Goal: Complete application form

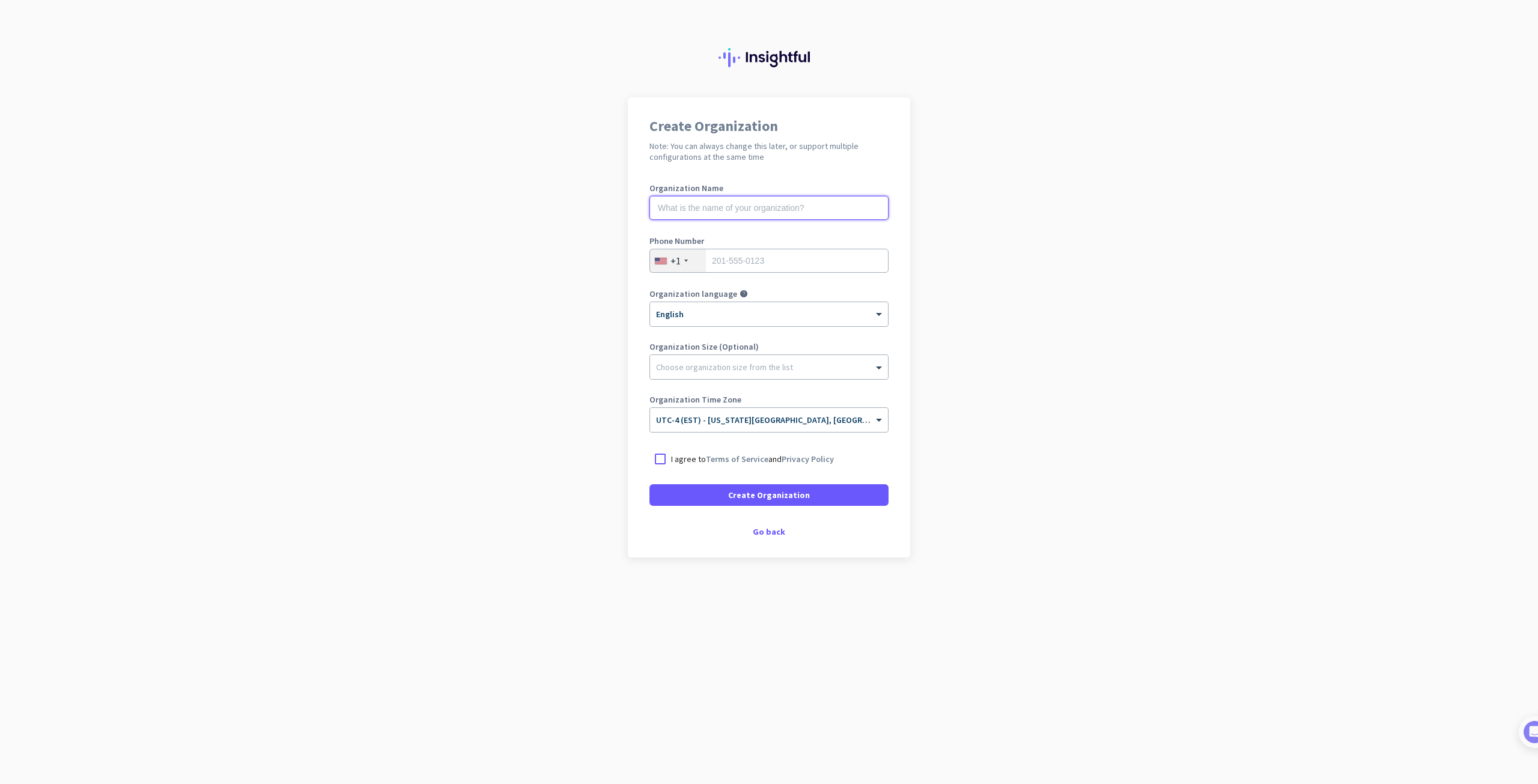
click at [801, 209] on input "text" at bounding box center [769, 208] width 239 height 24
type input "M"
click at [769, 536] on div "Go back" at bounding box center [769, 531] width 239 height 8
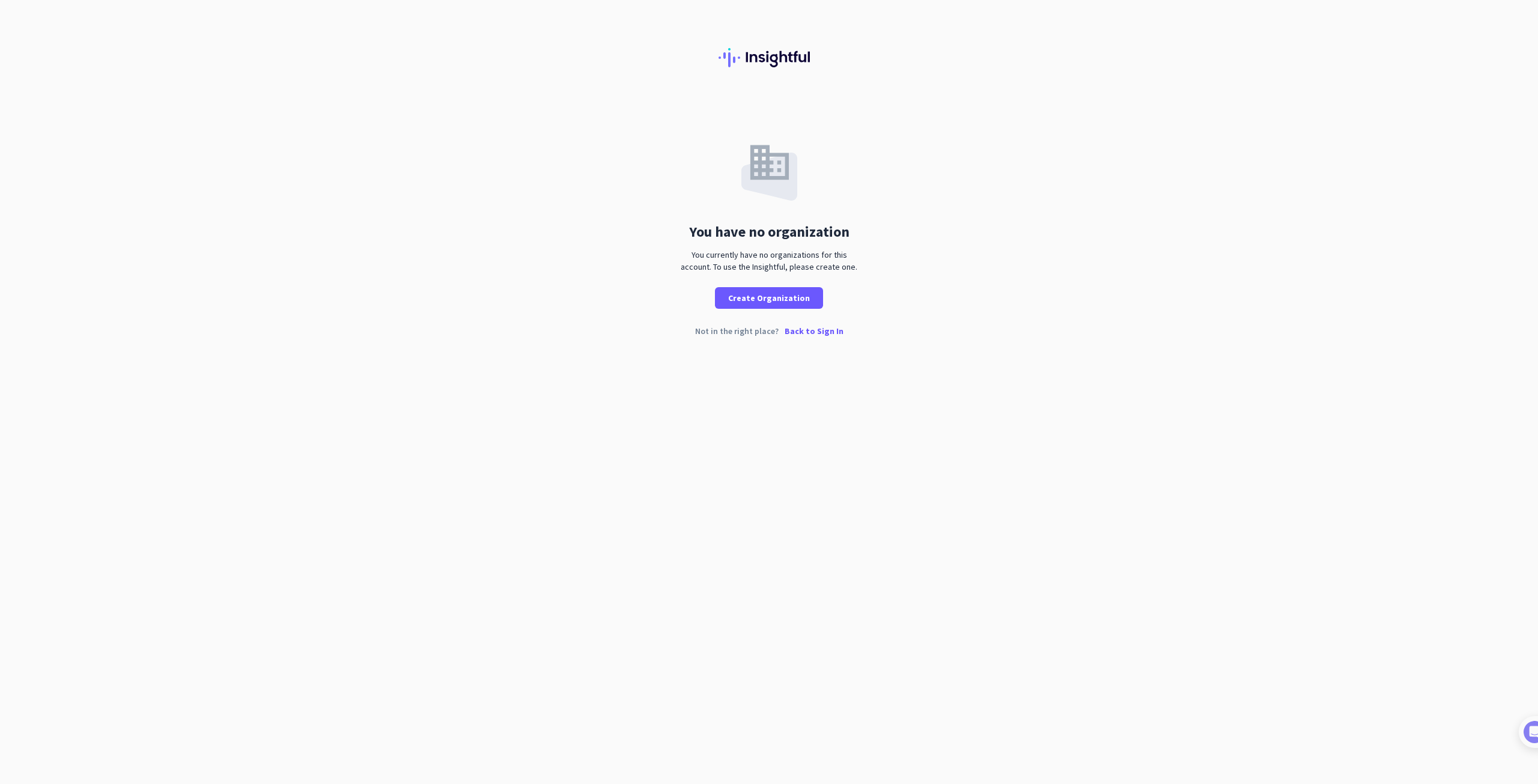
click at [816, 335] on p "Back to Sign In" at bounding box center [814, 330] width 59 height 8
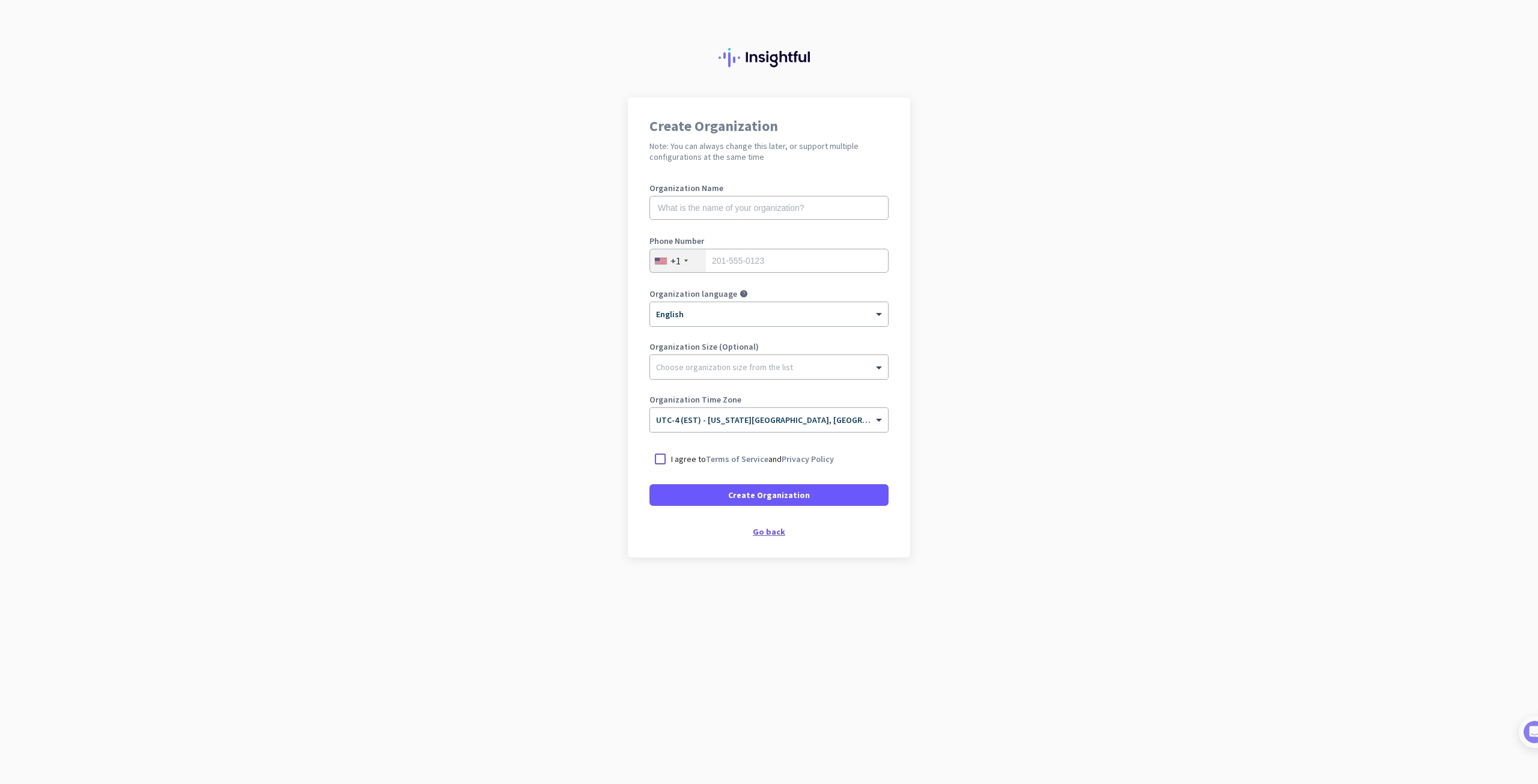
click at [762, 529] on div "Go back" at bounding box center [769, 531] width 239 height 8
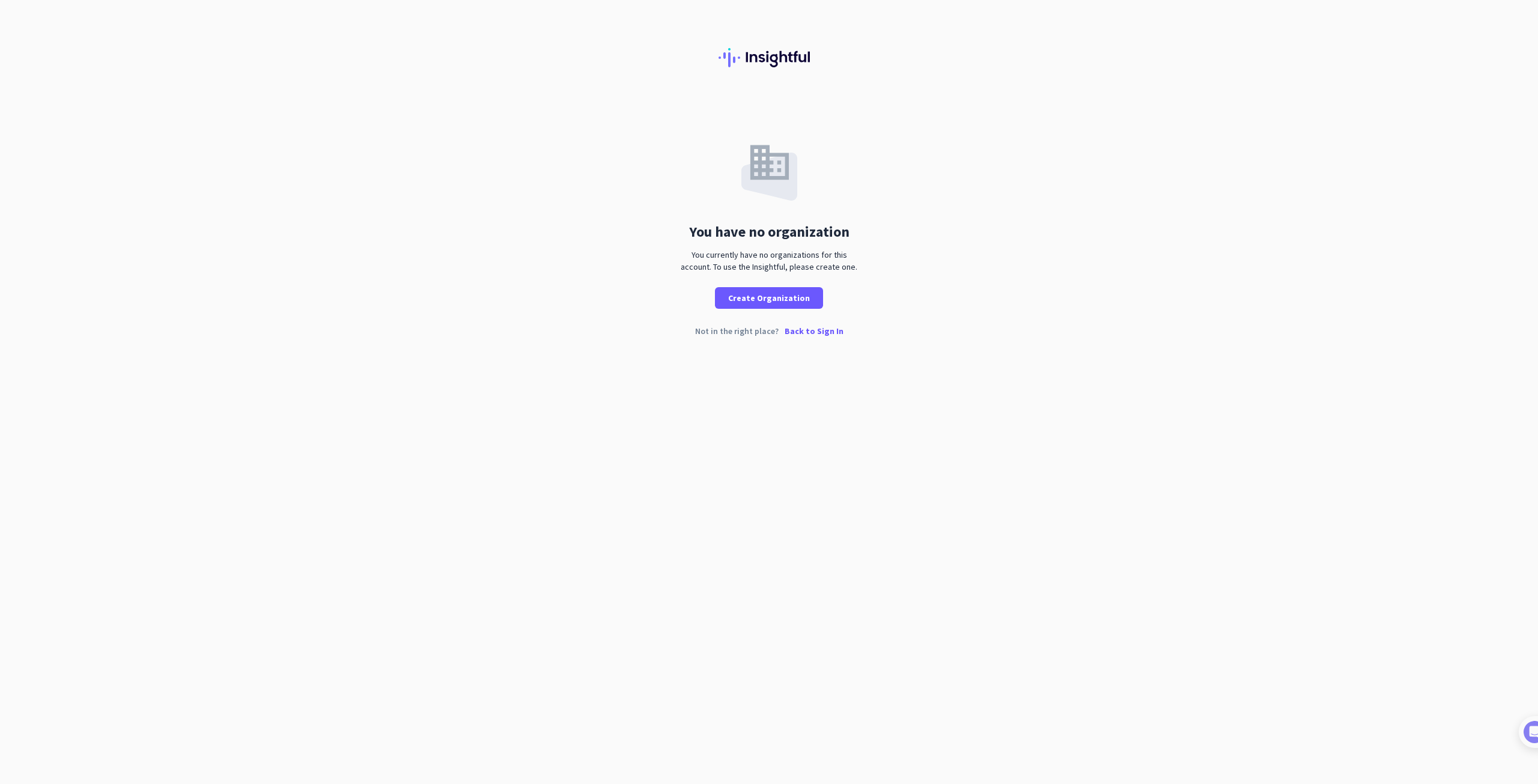
click at [803, 332] on p "Back to Sign In" at bounding box center [814, 330] width 59 height 8
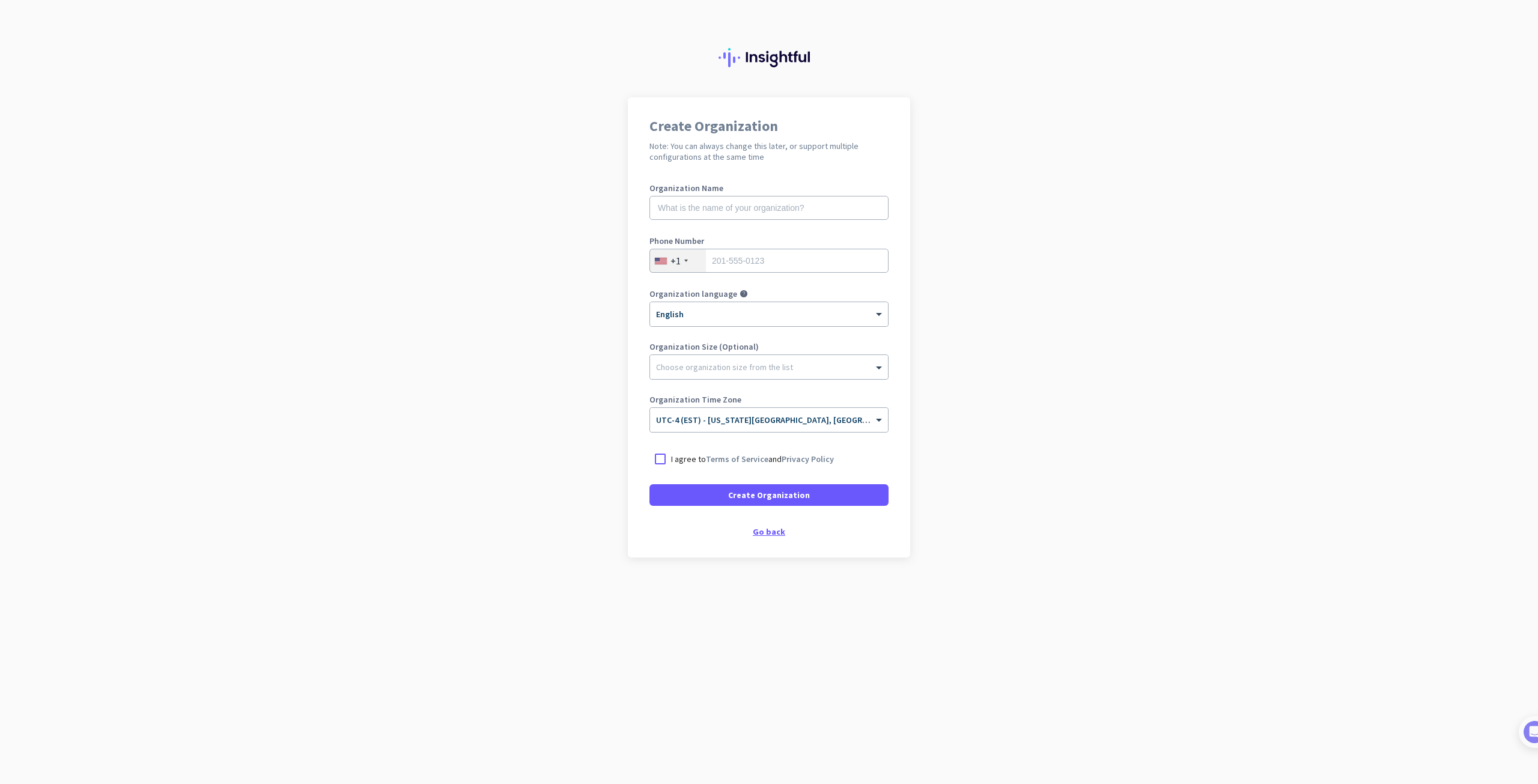
click at [782, 527] on div "Go back" at bounding box center [769, 531] width 239 height 8
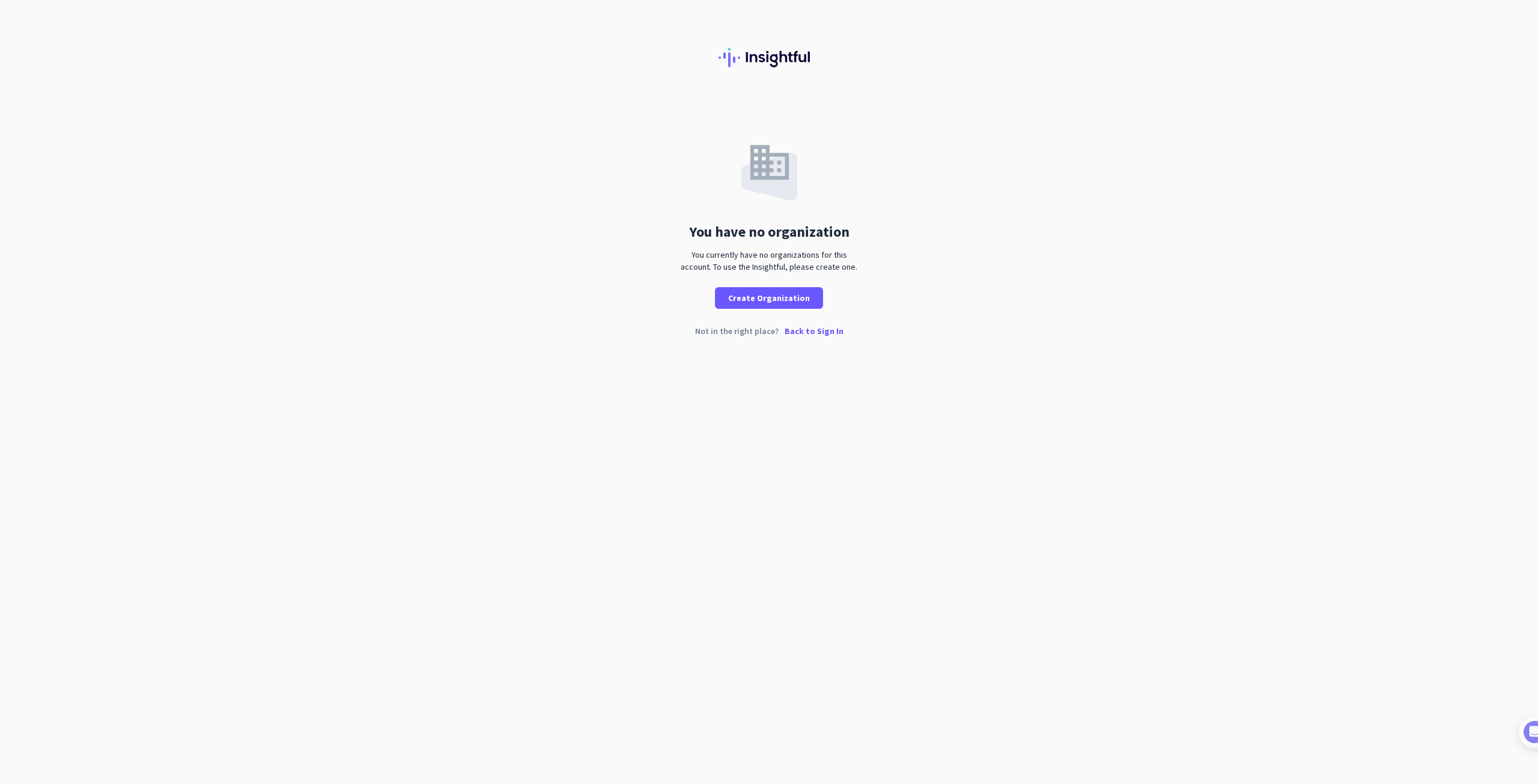
click at [824, 335] on p "Back to Sign In" at bounding box center [814, 330] width 59 height 8
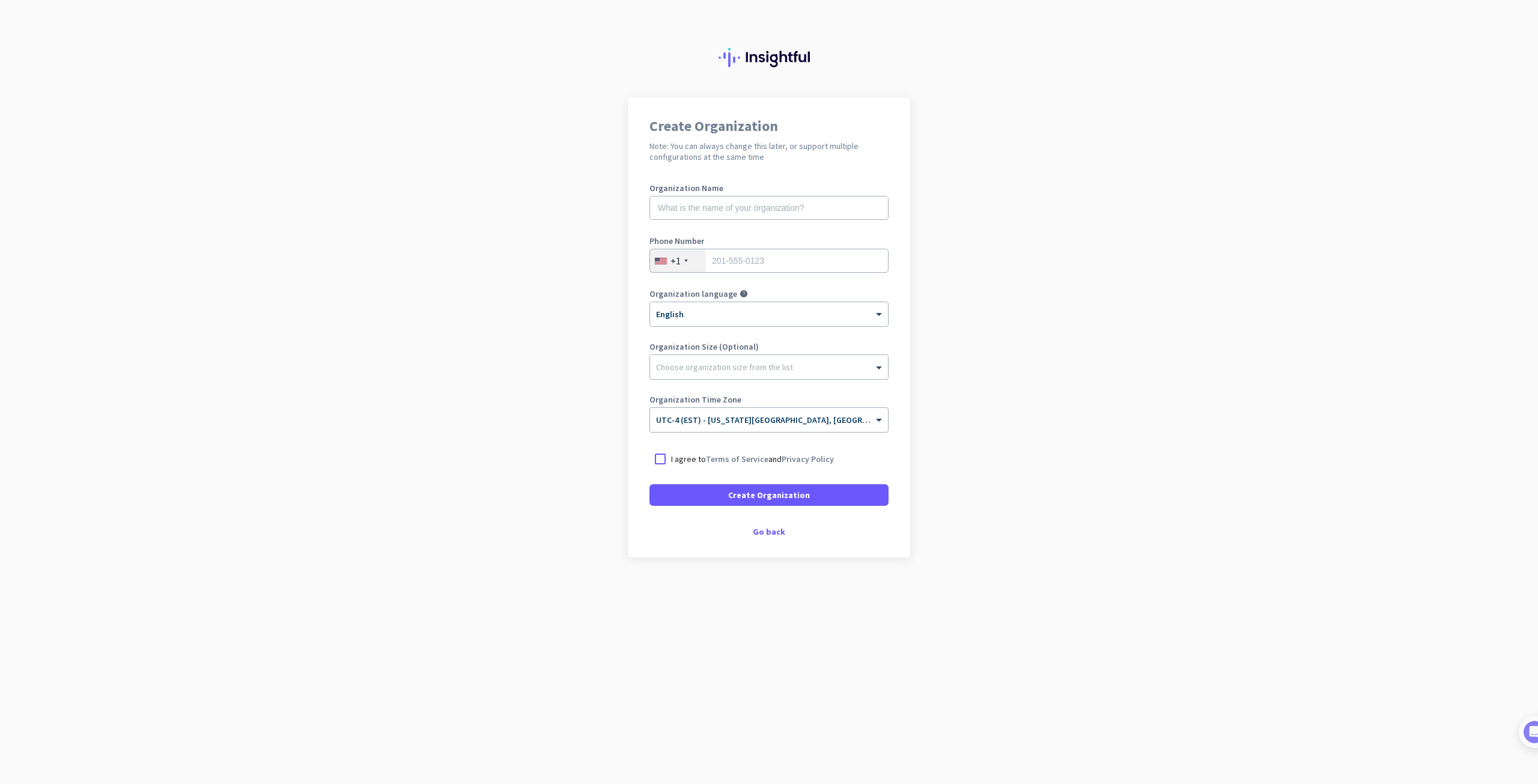
click at [752, 60] on img at bounding box center [769, 57] width 101 height 19
click at [713, 63] on div at bounding box center [769, 49] width 1538 height 97
click at [852, 74] on div at bounding box center [769, 49] width 1538 height 97
click at [772, 212] on input "text" at bounding box center [769, 208] width 239 height 24
drag, startPoint x: 706, startPoint y: 208, endPoint x: 698, endPoint y: 212, distance: 8.9
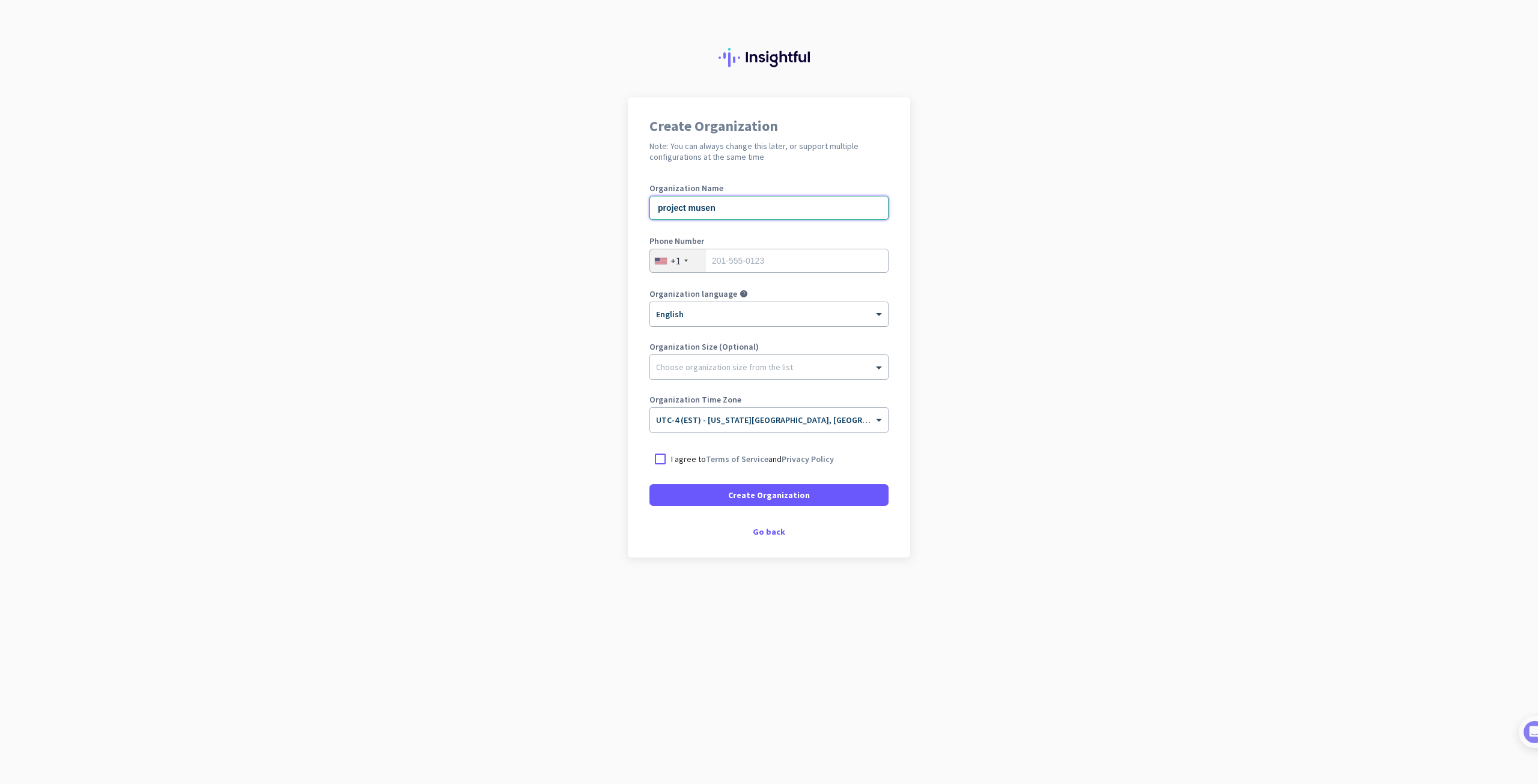
click at [698, 212] on input "project musen" at bounding box center [769, 208] width 239 height 24
type input "project Musen"
click at [799, 369] on div at bounding box center [769, 363] width 238 height 12
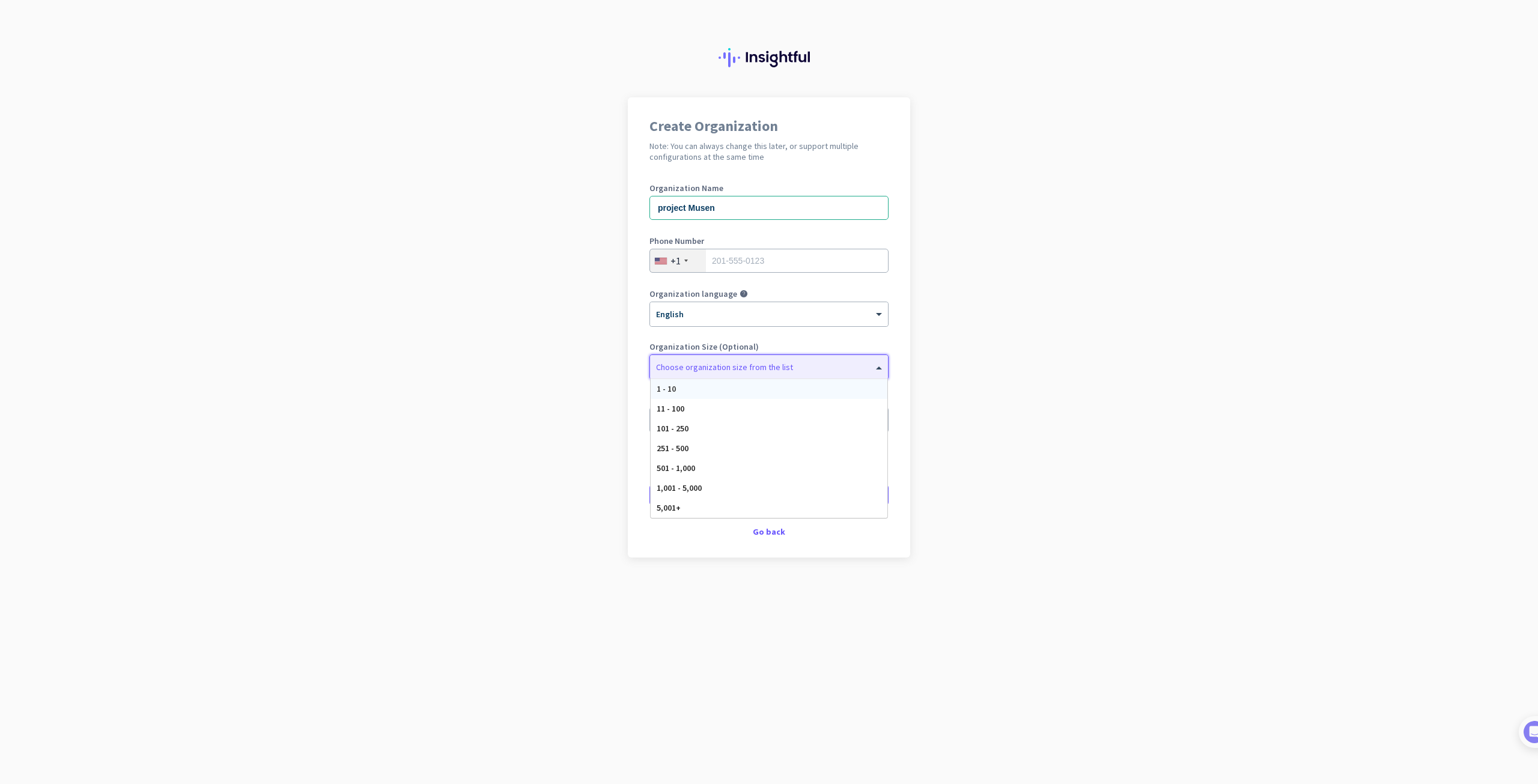
click at [799, 369] on div at bounding box center [769, 363] width 238 height 12
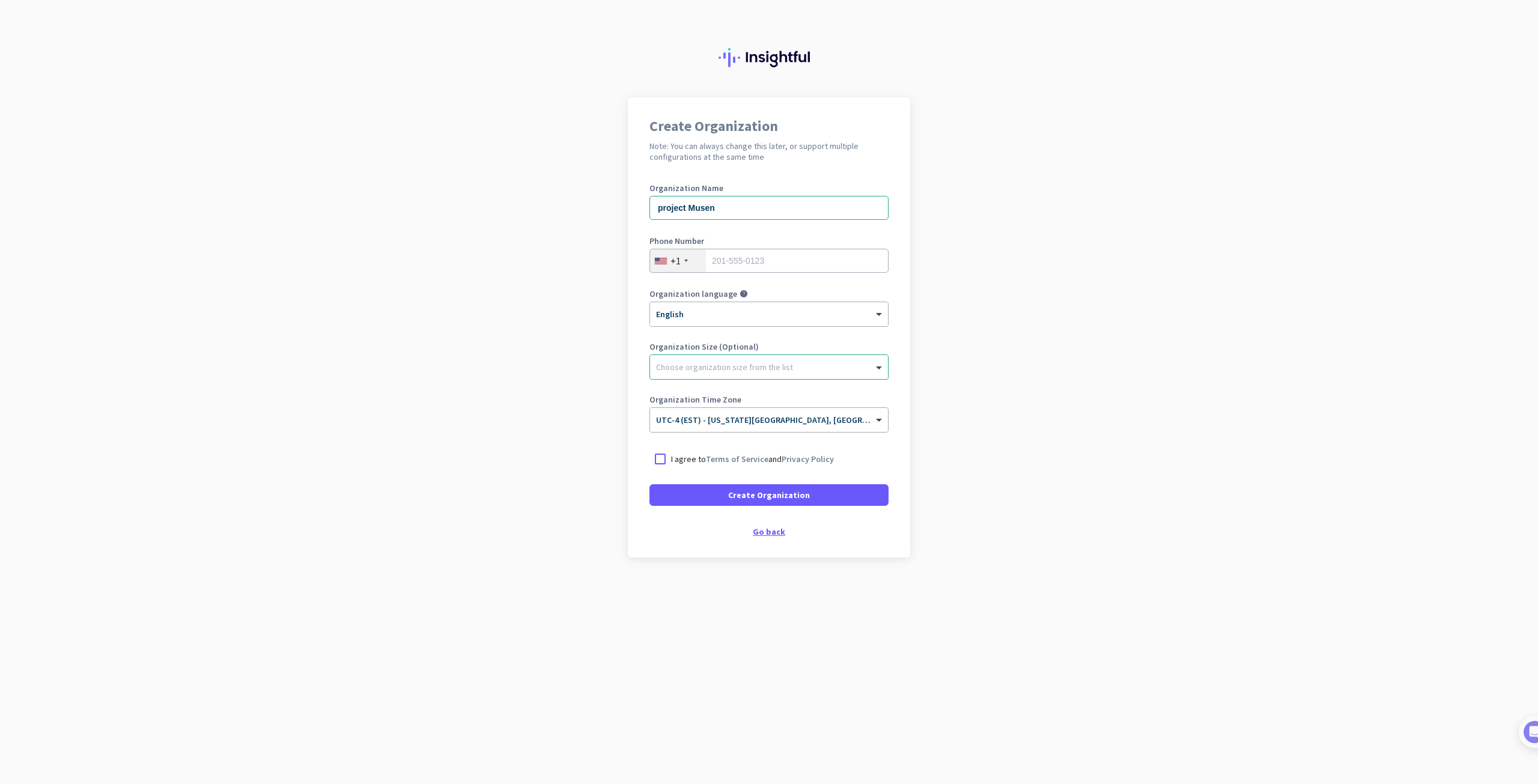
click at [774, 528] on div "Go back" at bounding box center [769, 531] width 239 height 8
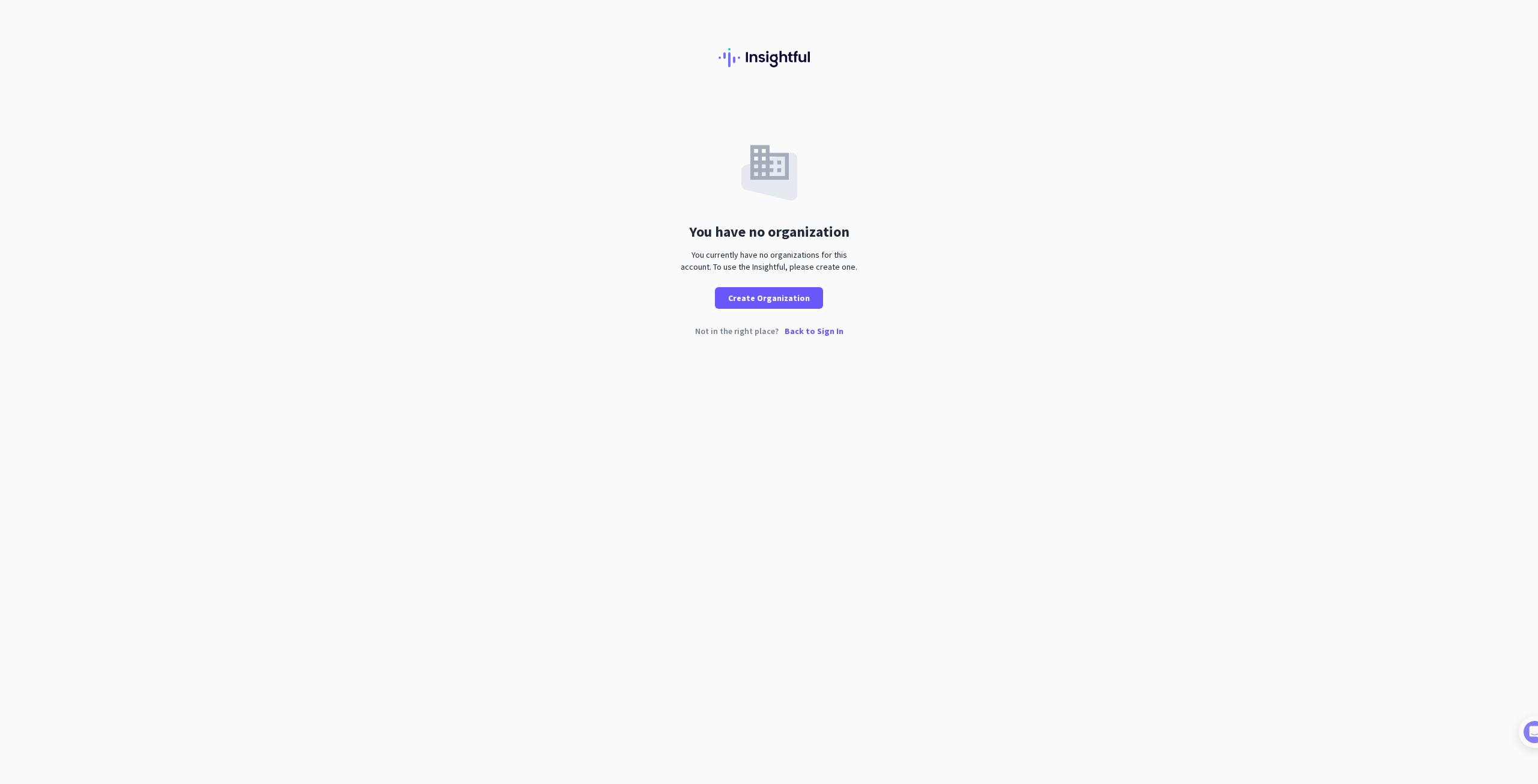
click at [825, 335] on p "Back to Sign In" at bounding box center [814, 330] width 59 height 8
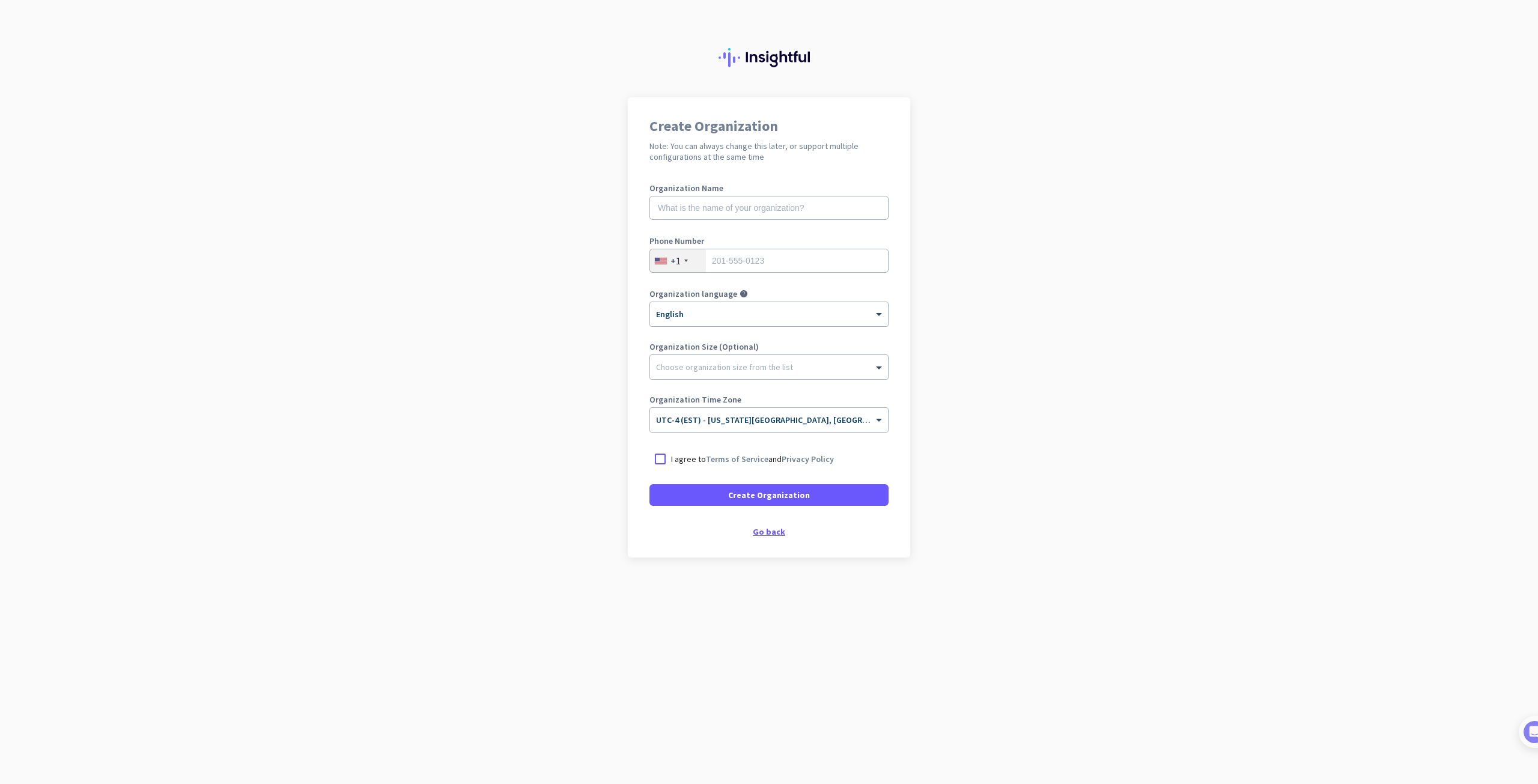
click at [777, 533] on div "Go back" at bounding box center [769, 531] width 239 height 8
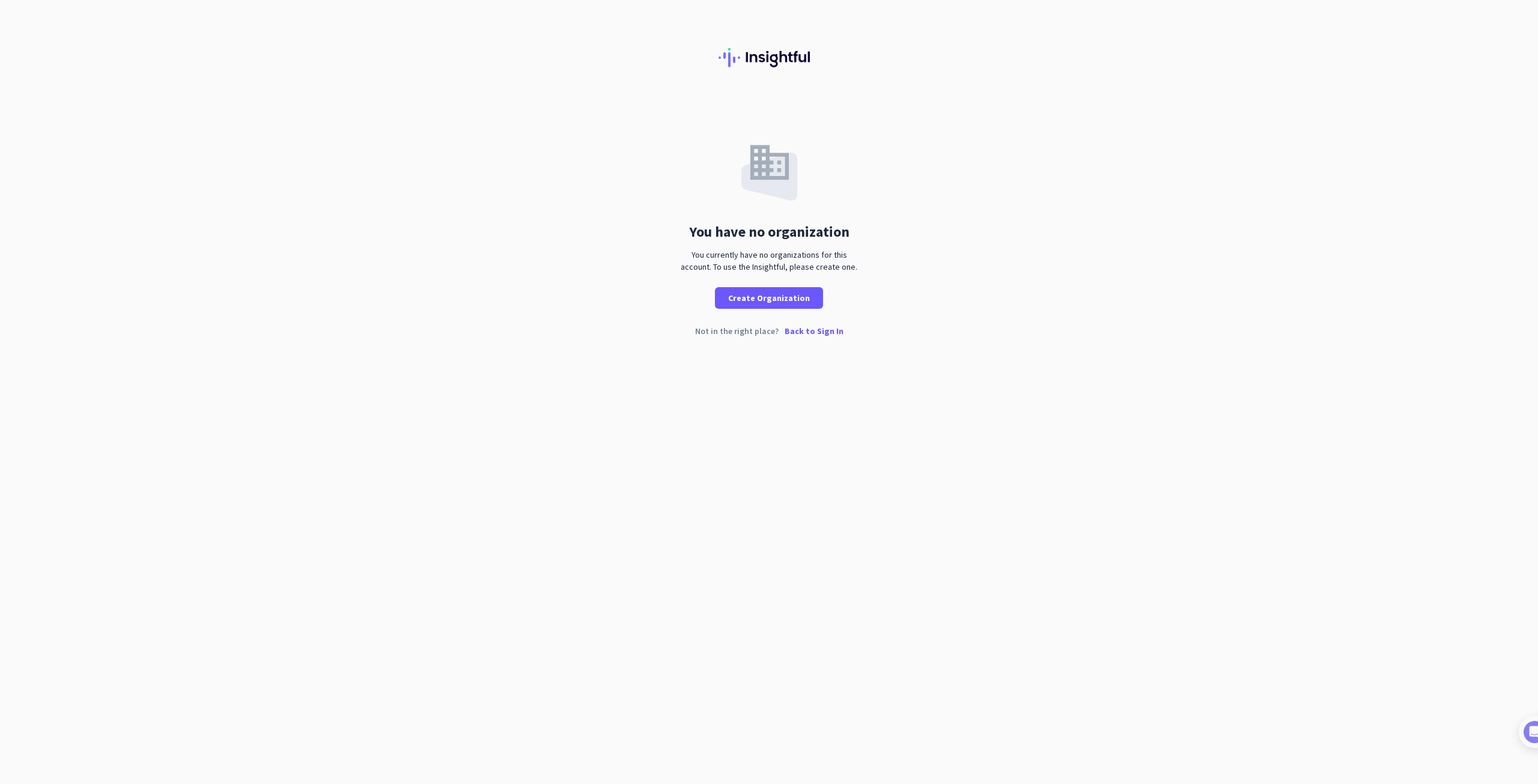
click at [831, 333] on p "Back to Sign In" at bounding box center [814, 330] width 59 height 8
